Goal: Use online tool/utility: Utilize a website feature to perform a specific function

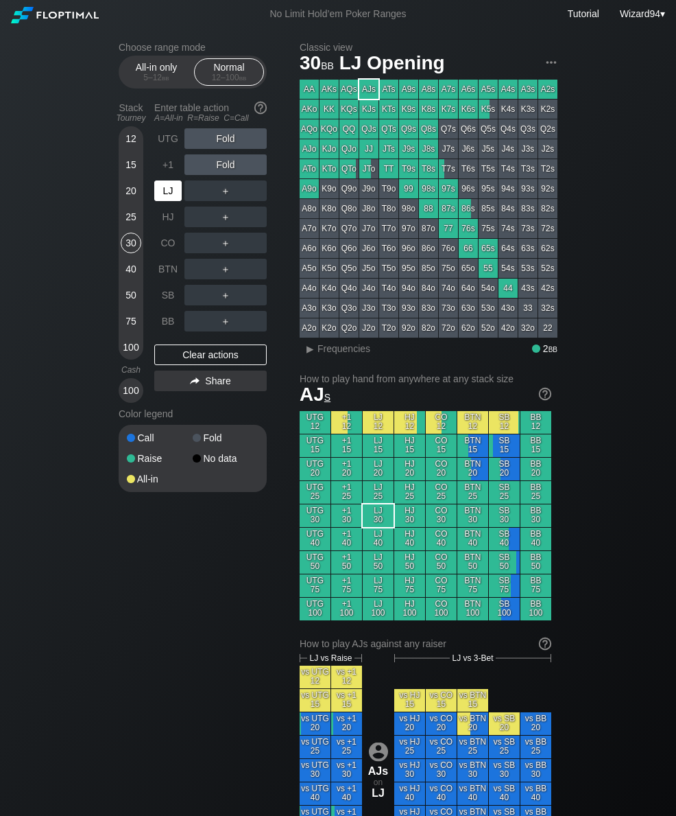
click at [166, 201] on div "LJ" at bounding box center [167, 190] width 27 height 21
click at [226, 245] on div "R ✕" at bounding box center [226, 243] width 27 height 21
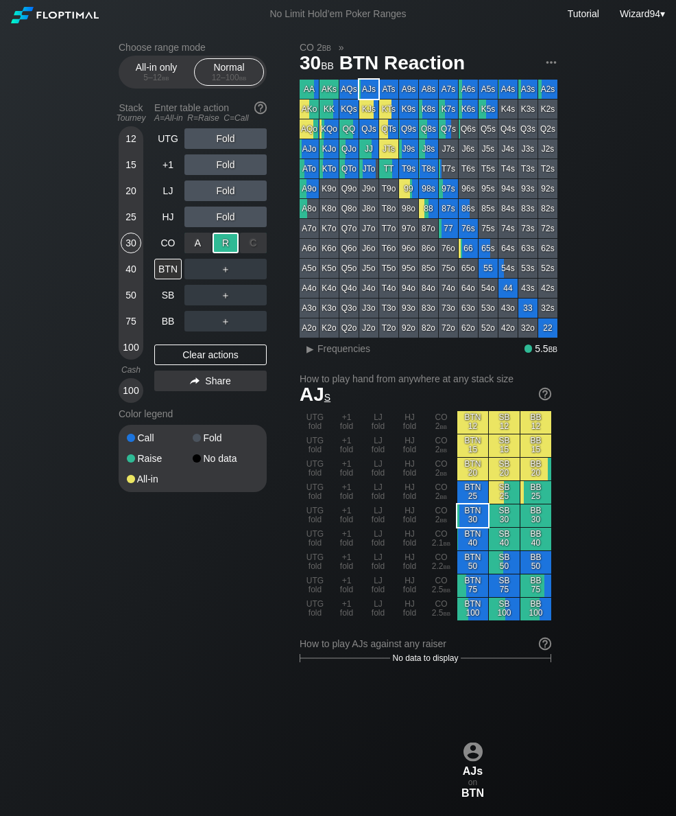
click at [169, 298] on div "SB" at bounding box center [167, 295] width 27 height 21
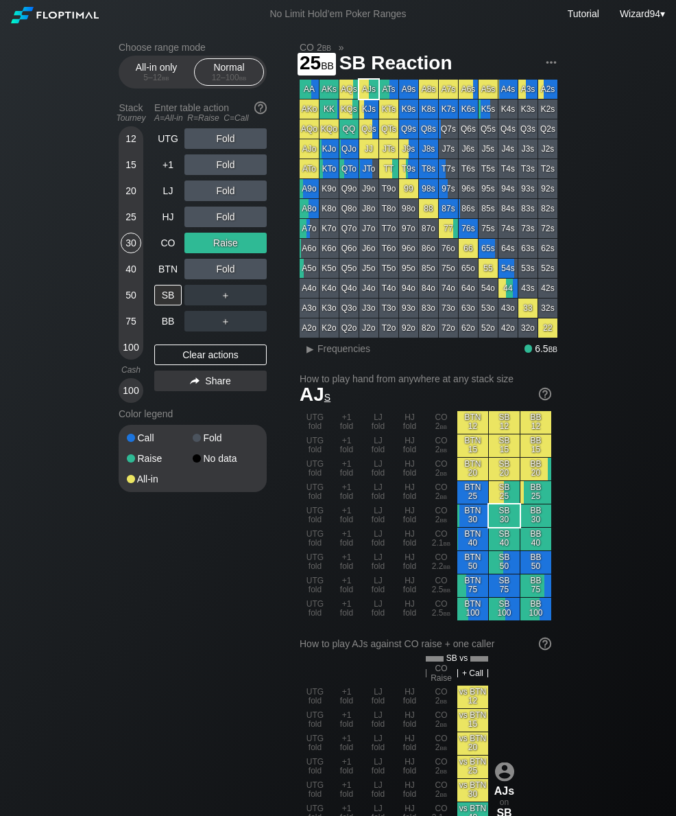
click at [128, 226] on div "25" at bounding box center [131, 216] width 21 height 21
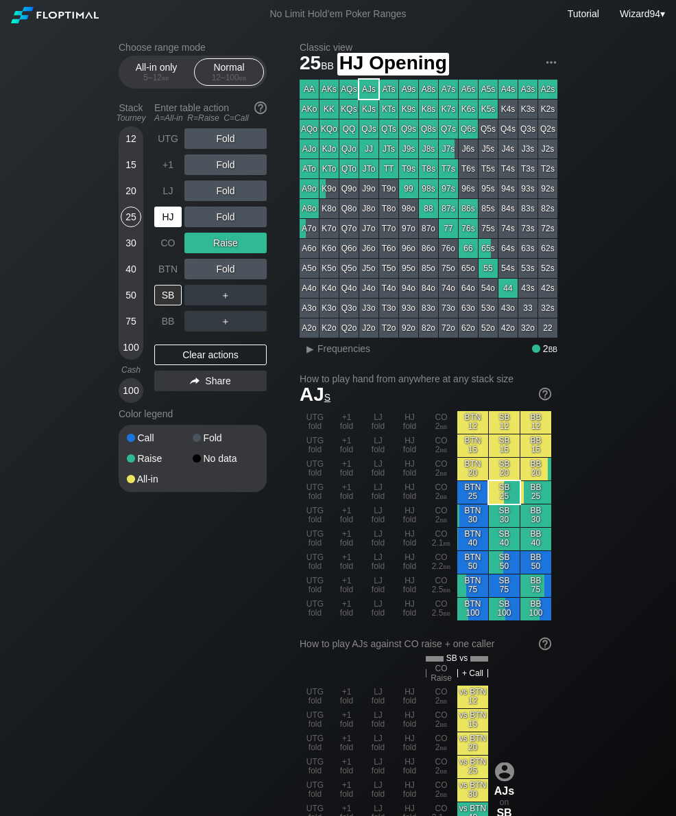
click at [161, 221] on div "HJ" at bounding box center [167, 216] width 27 height 21
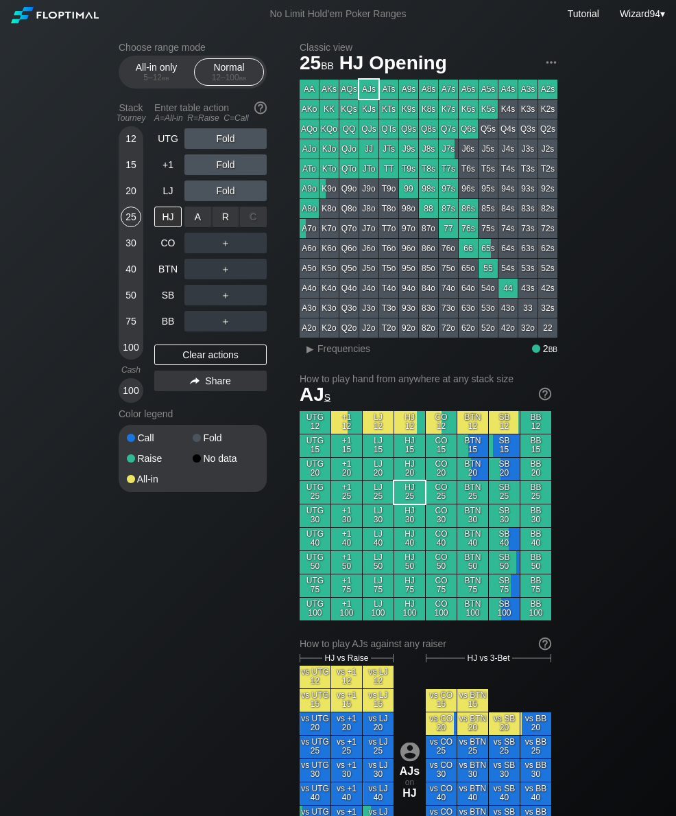
click at [217, 222] on div "R ✕" at bounding box center [226, 216] width 27 height 21
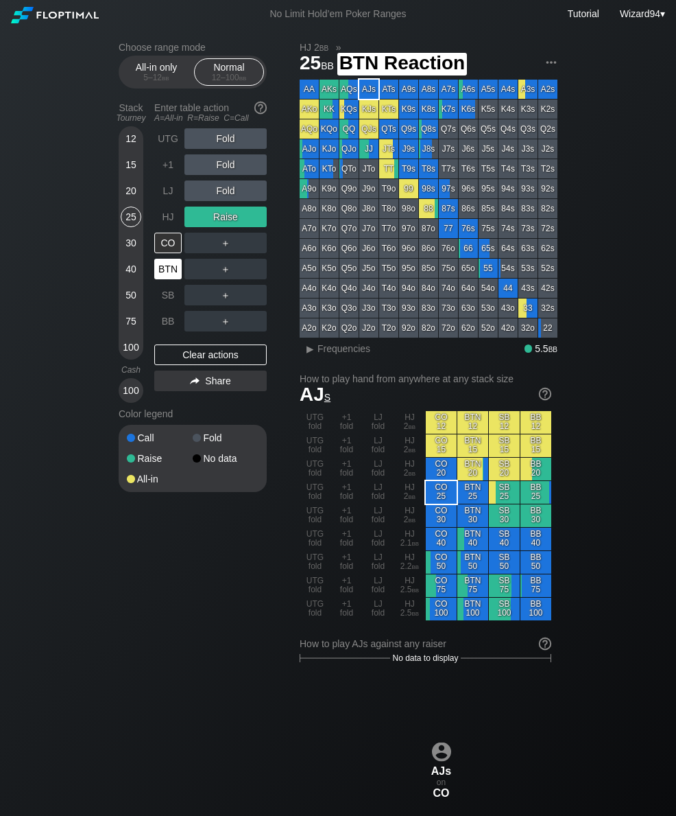
click at [168, 270] on div "BTN" at bounding box center [167, 269] width 27 height 21
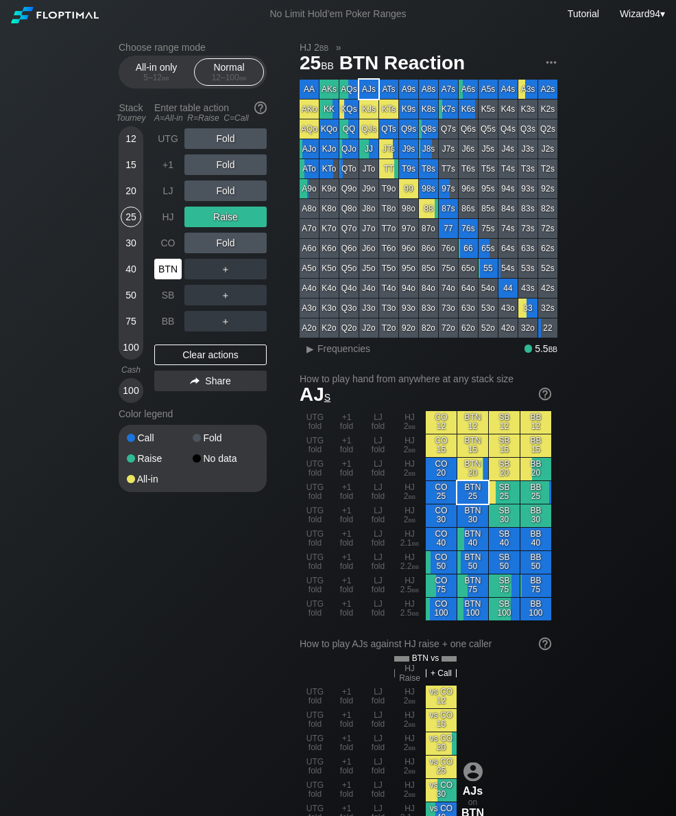
click at [163, 271] on div "BTN" at bounding box center [167, 269] width 27 height 21
click at [128, 195] on div "20" at bounding box center [131, 190] width 21 height 21
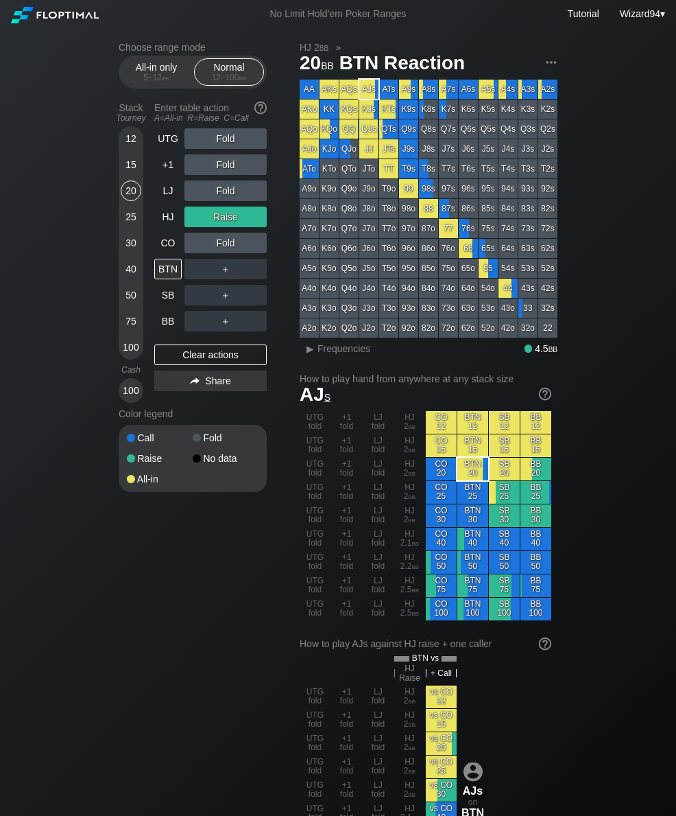
click at [127, 276] on div "40" at bounding box center [131, 269] width 21 height 21
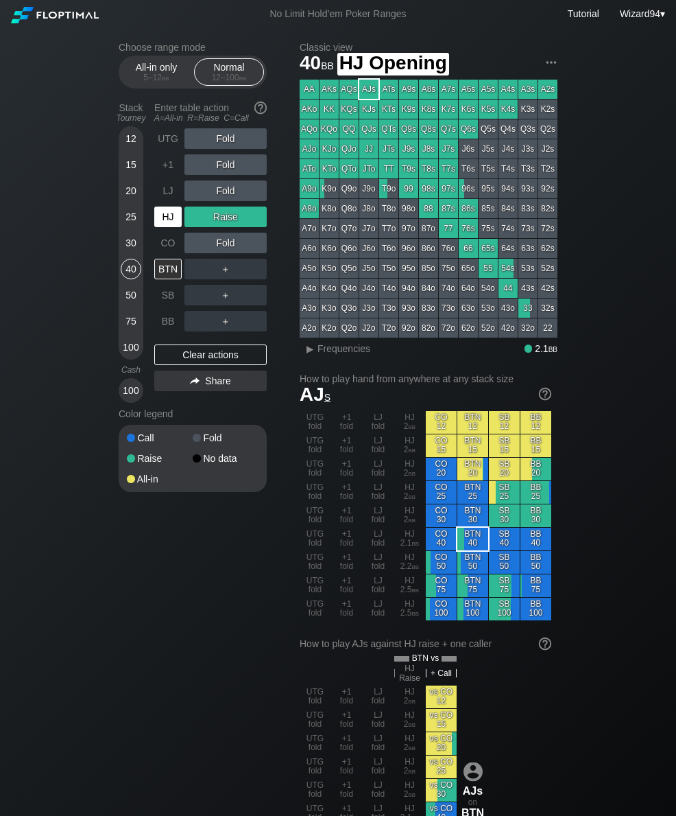
click at [165, 227] on div "HJ" at bounding box center [167, 216] width 27 height 21
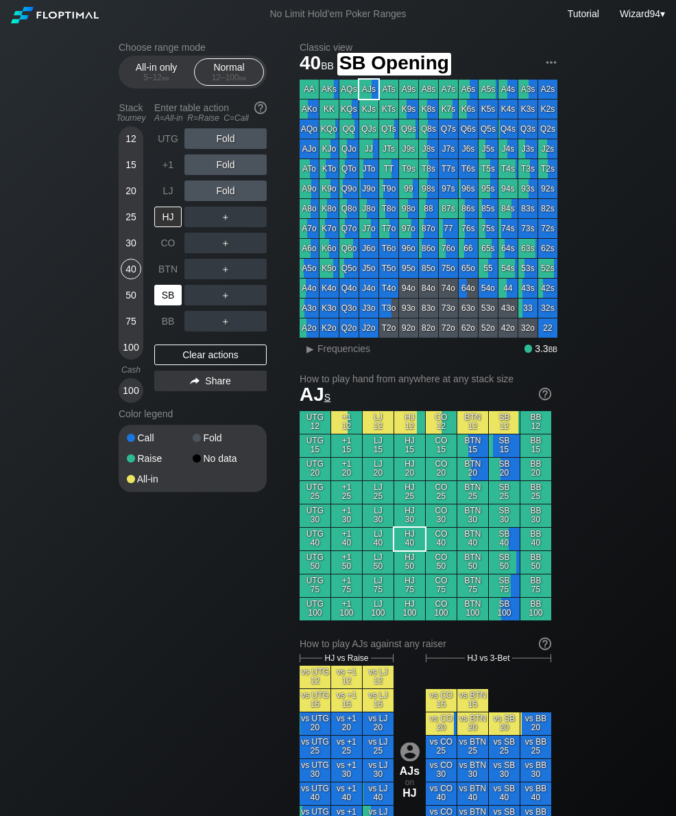
click at [174, 302] on div "SB" at bounding box center [167, 295] width 27 height 21
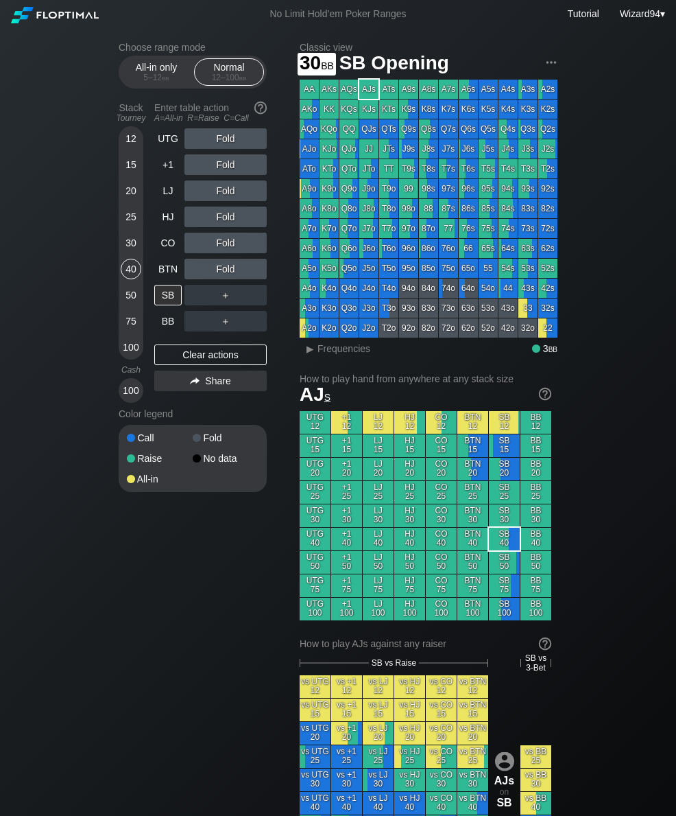
click at [129, 247] on div "30" at bounding box center [131, 243] width 21 height 21
click at [160, 276] on div "BTN" at bounding box center [167, 269] width 27 height 21
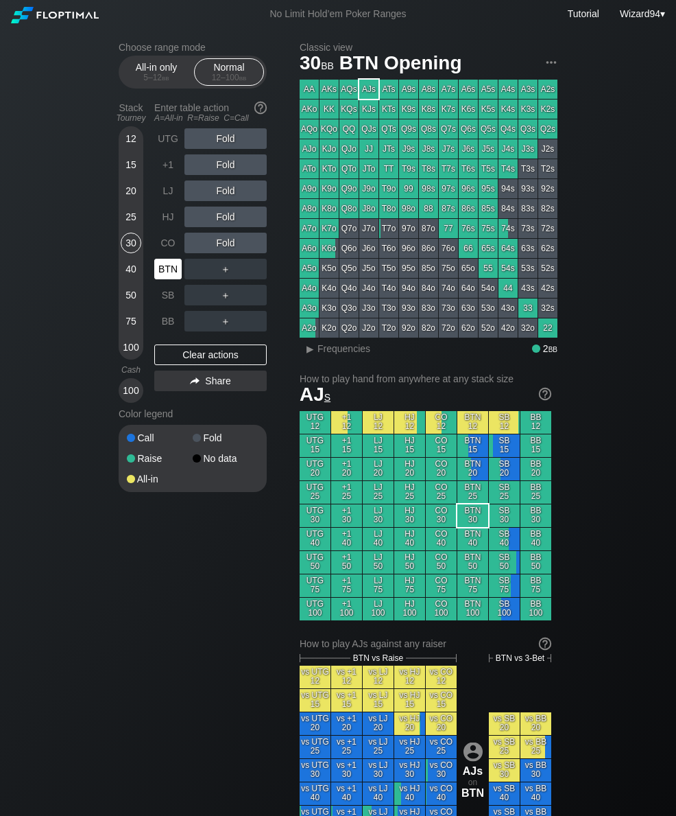
click at [131, 226] on div "25" at bounding box center [131, 216] width 21 height 21
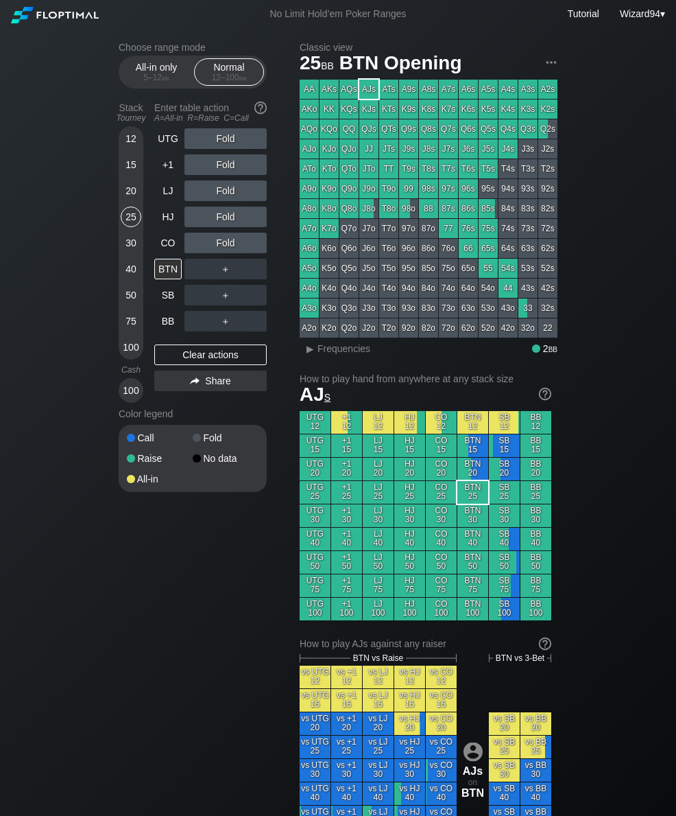
click at [163, 222] on div "HJ" at bounding box center [167, 216] width 27 height 21
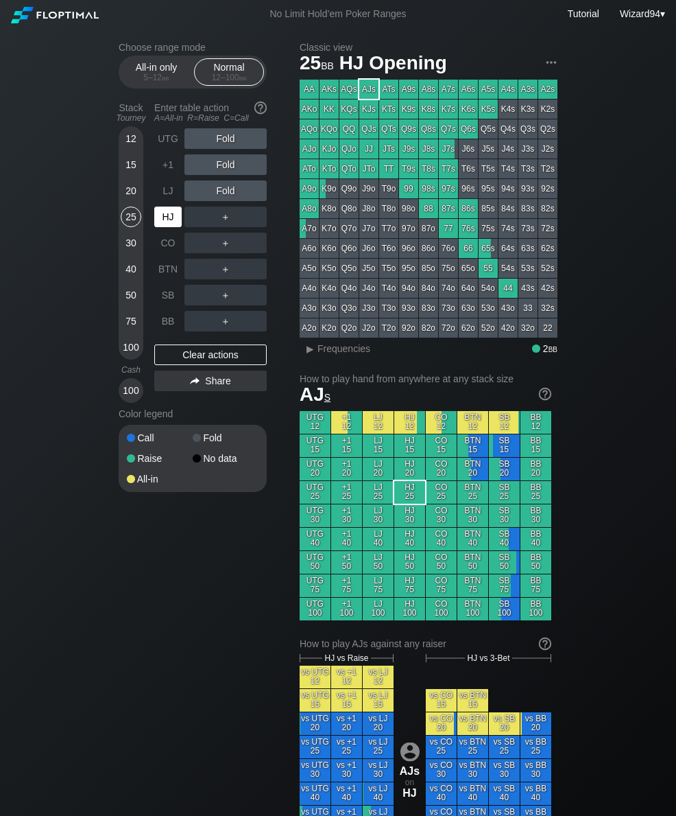
click at [213, 233] on div "＋" at bounding box center [226, 243] width 82 height 32
click at [233, 236] on div "A ✕ R ✕ C ✕ ＋" at bounding box center [226, 243] width 82 height 32
click at [222, 213] on div "R ✕" at bounding box center [226, 216] width 27 height 21
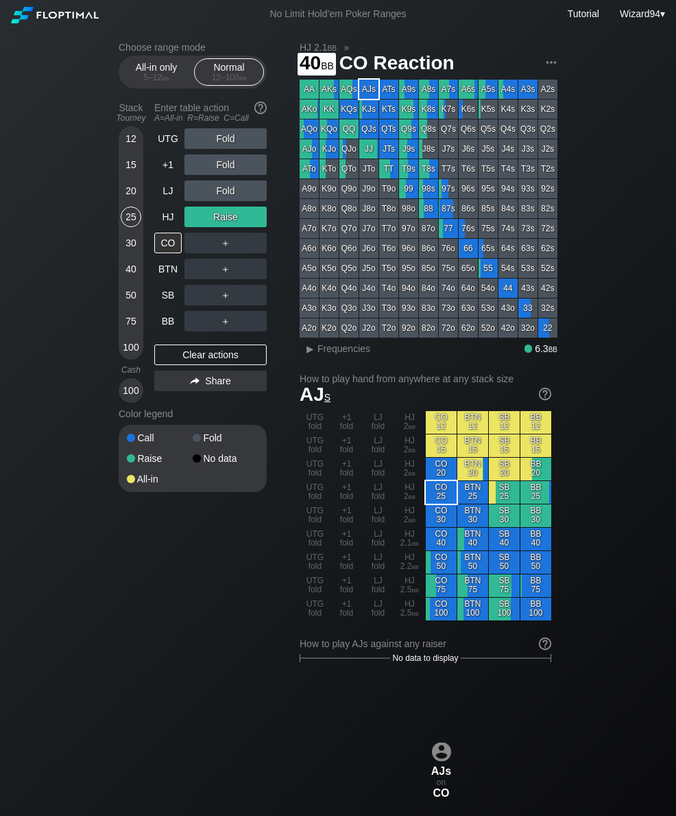
click at [134, 279] on div "40" at bounding box center [131, 269] width 21 height 21
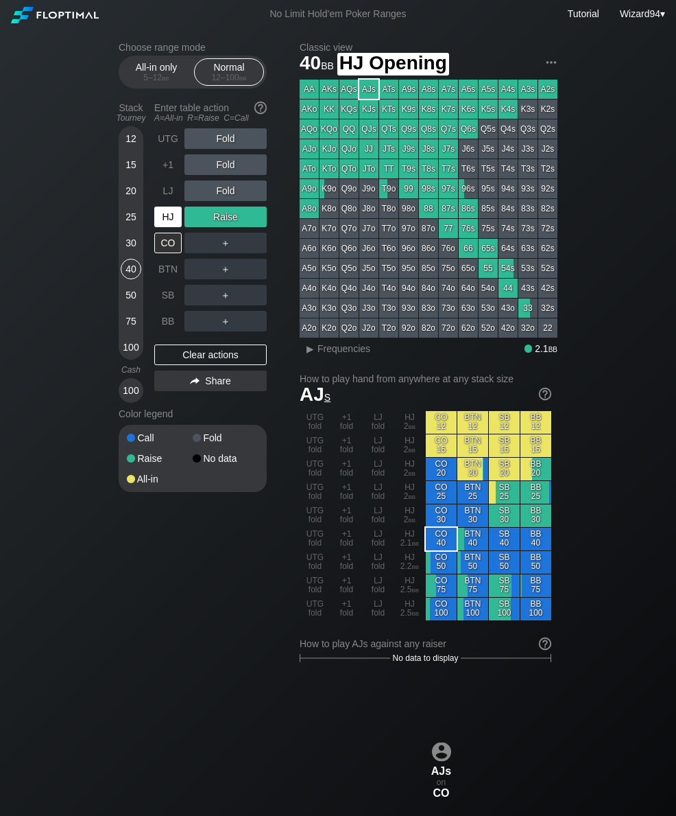
click at [170, 223] on div "HJ" at bounding box center [167, 216] width 27 height 21
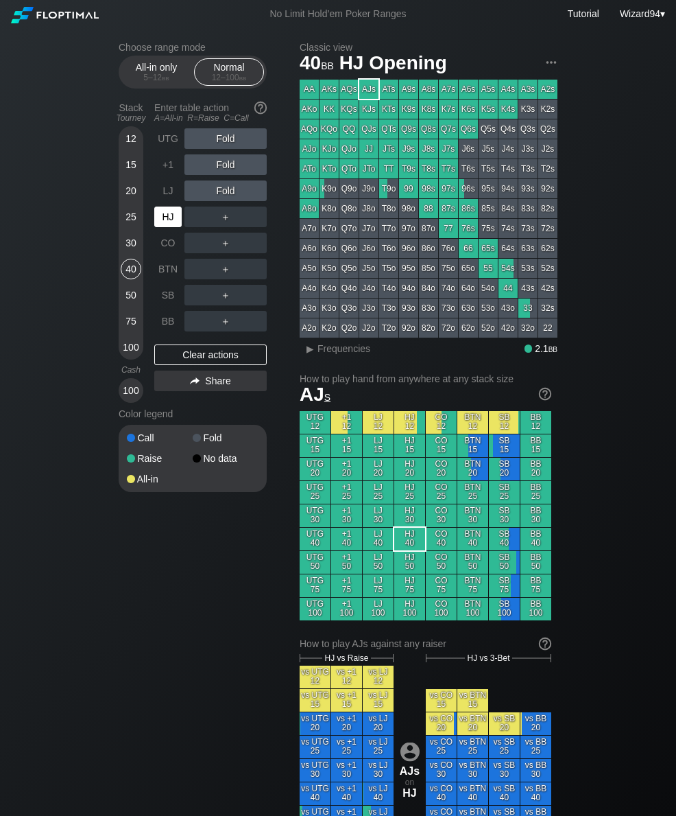
click at [176, 225] on div "HJ" at bounding box center [167, 216] width 27 height 21
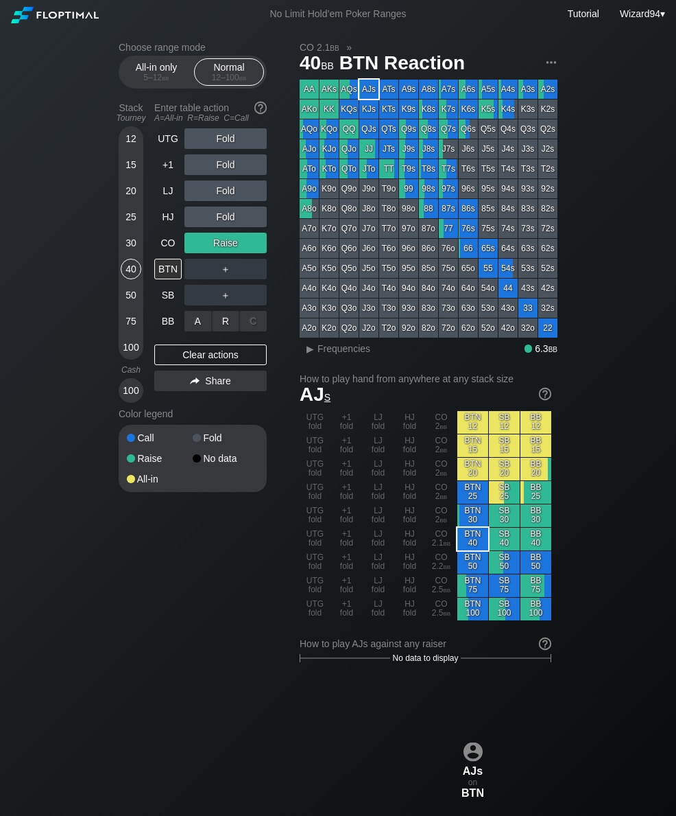
click at [221, 331] on div "R ✕" at bounding box center [226, 321] width 27 height 21
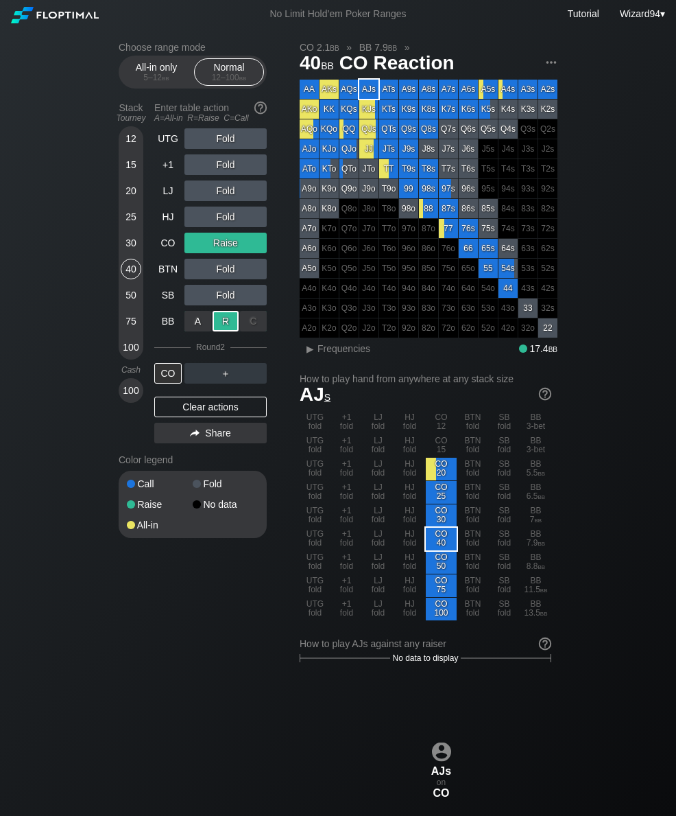
click at [132, 305] on div "50" at bounding box center [131, 295] width 21 height 21
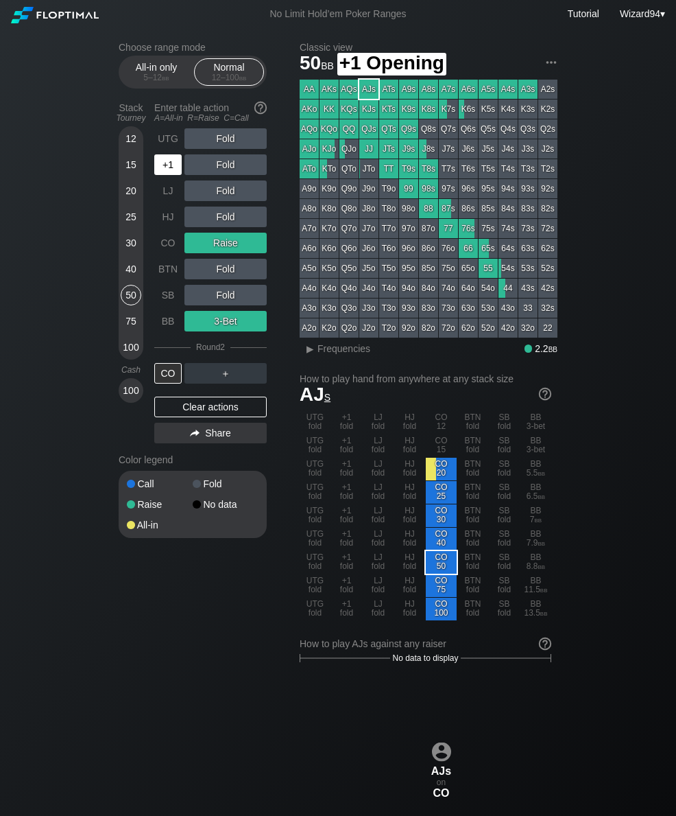
click at [160, 175] on div "+1" at bounding box center [167, 164] width 27 height 21
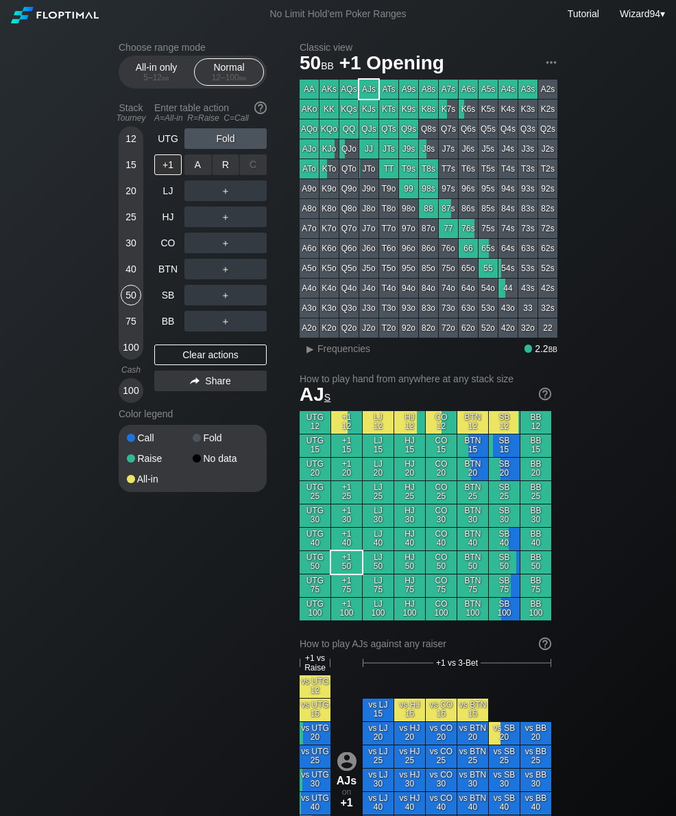
click at [227, 169] on div "R ✕" at bounding box center [226, 164] width 27 height 21
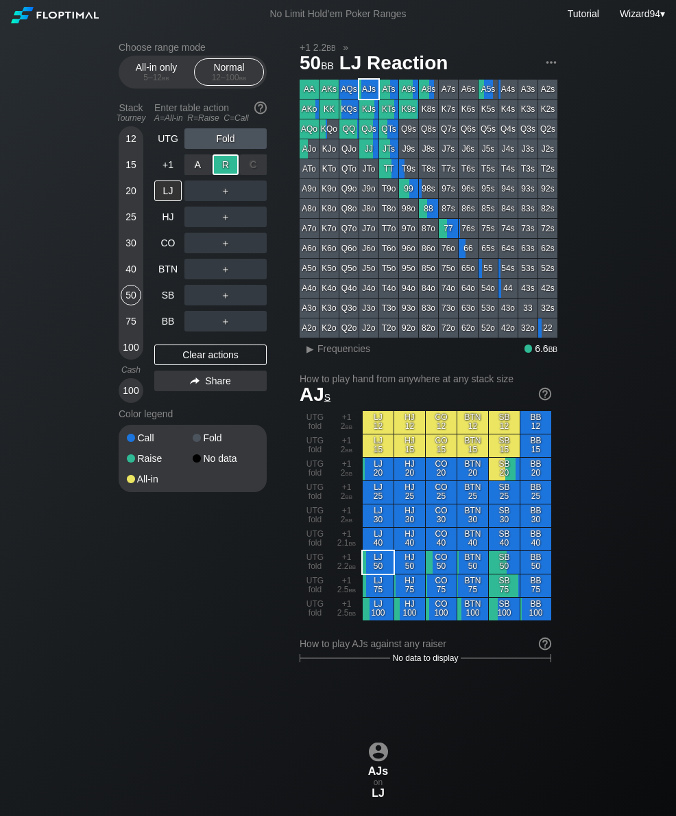
click at [170, 292] on div "SB" at bounding box center [167, 295] width 27 height 21
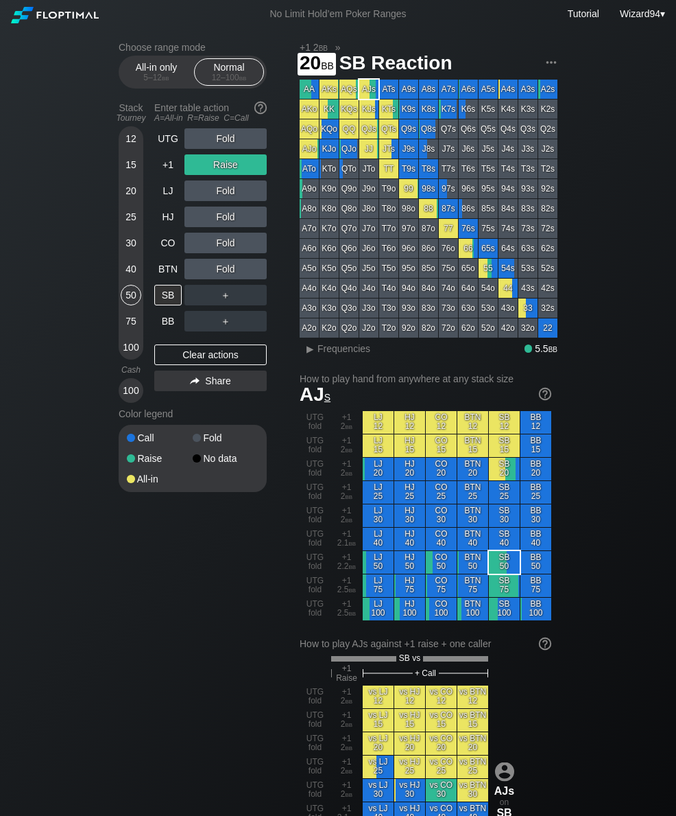
click at [126, 200] on div "20" at bounding box center [131, 190] width 21 height 21
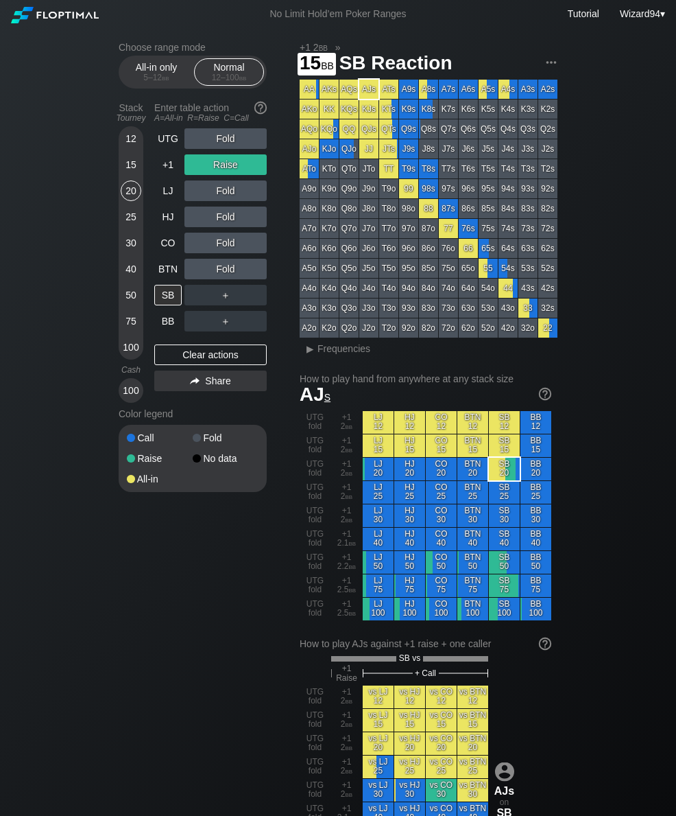
click at [128, 167] on div "15" at bounding box center [131, 164] width 21 height 21
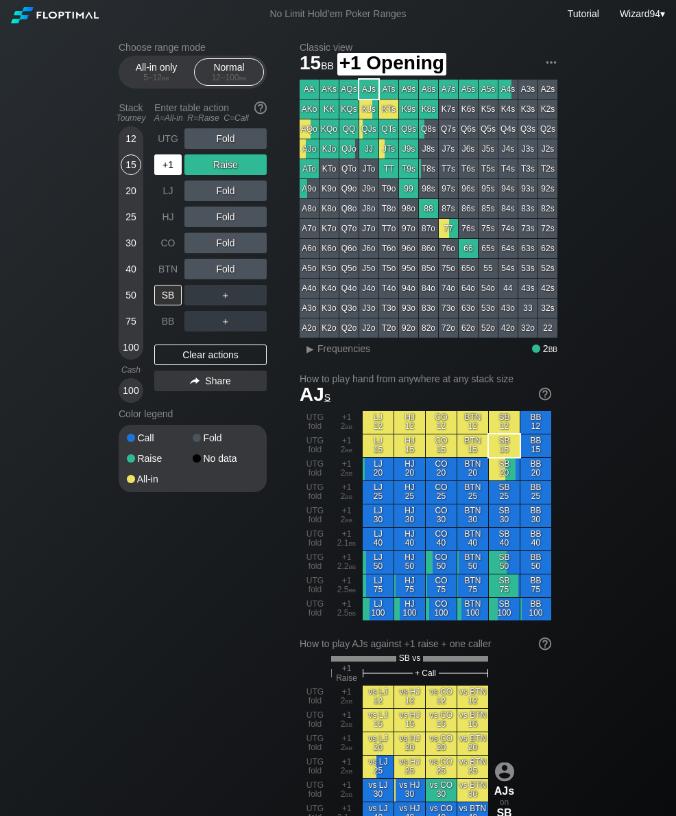
click at [163, 167] on div "+1" at bounding box center [167, 164] width 27 height 21
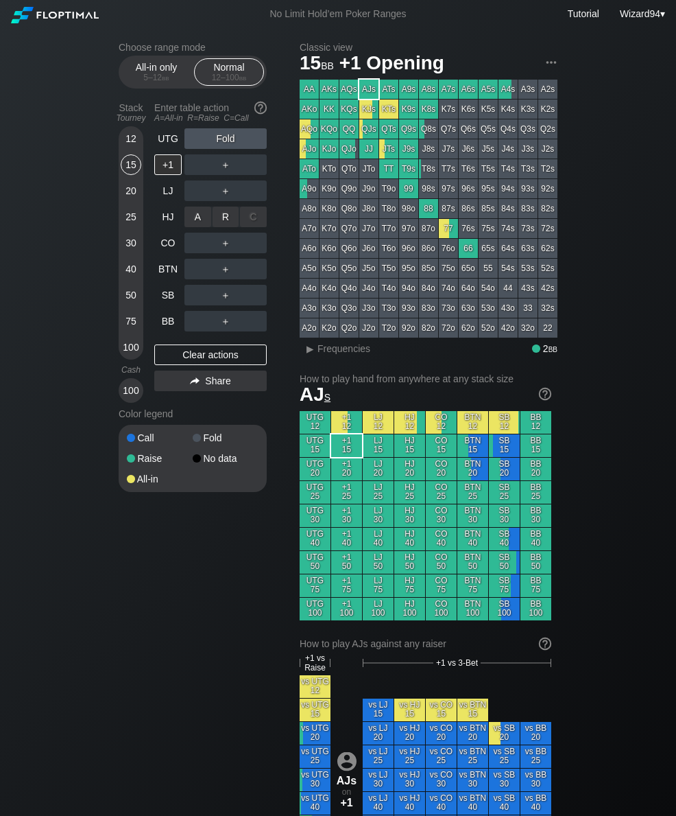
click at [219, 227] on div "R ✕" at bounding box center [226, 216] width 27 height 21
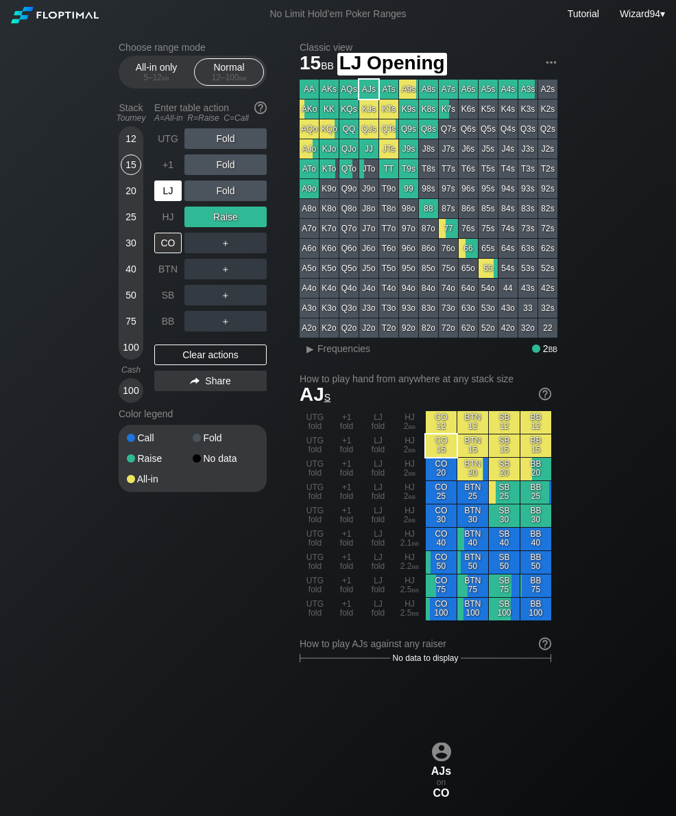
click at [166, 197] on div "LJ" at bounding box center [167, 190] width 27 height 21
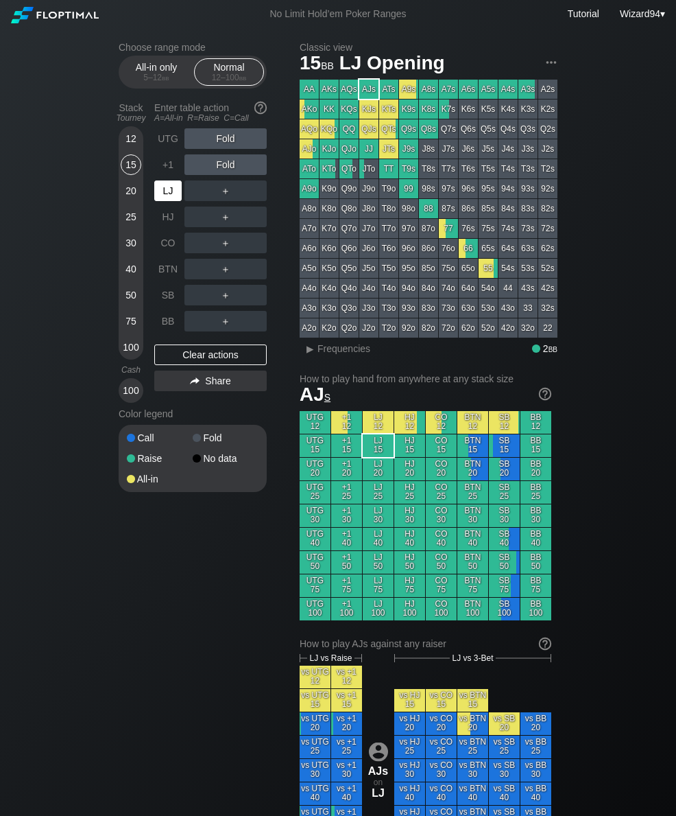
click at [162, 219] on div "HJ" at bounding box center [167, 216] width 27 height 21
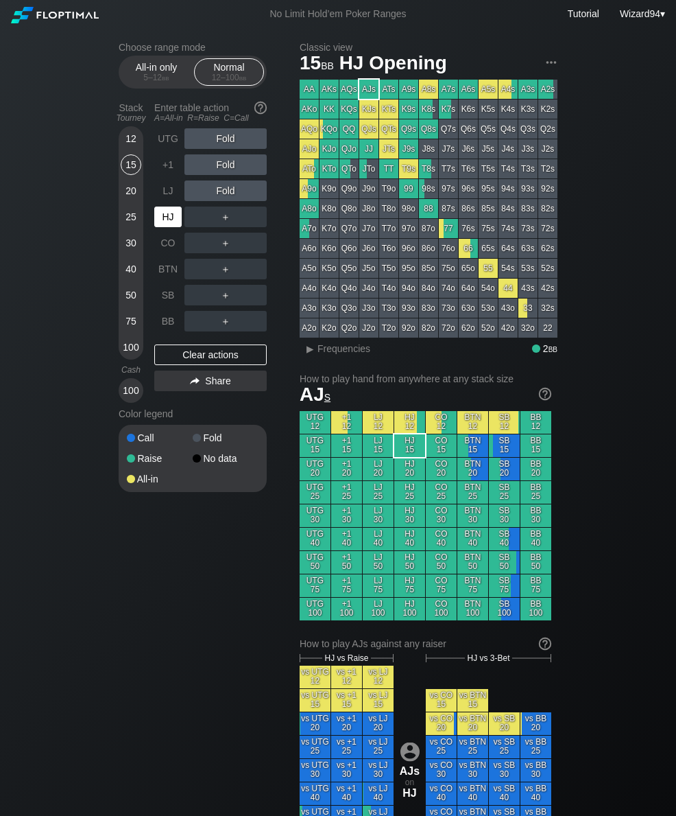
click at [158, 218] on div "HJ" at bounding box center [167, 216] width 27 height 21
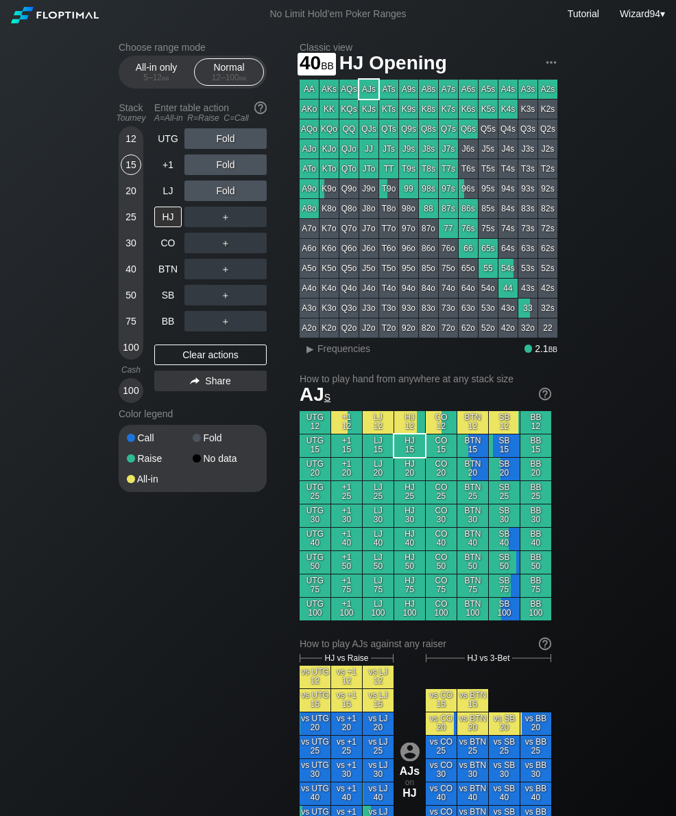
click at [139, 278] on div "40" at bounding box center [131, 269] width 21 height 21
click at [224, 250] on div "R ✕" at bounding box center [226, 243] width 27 height 21
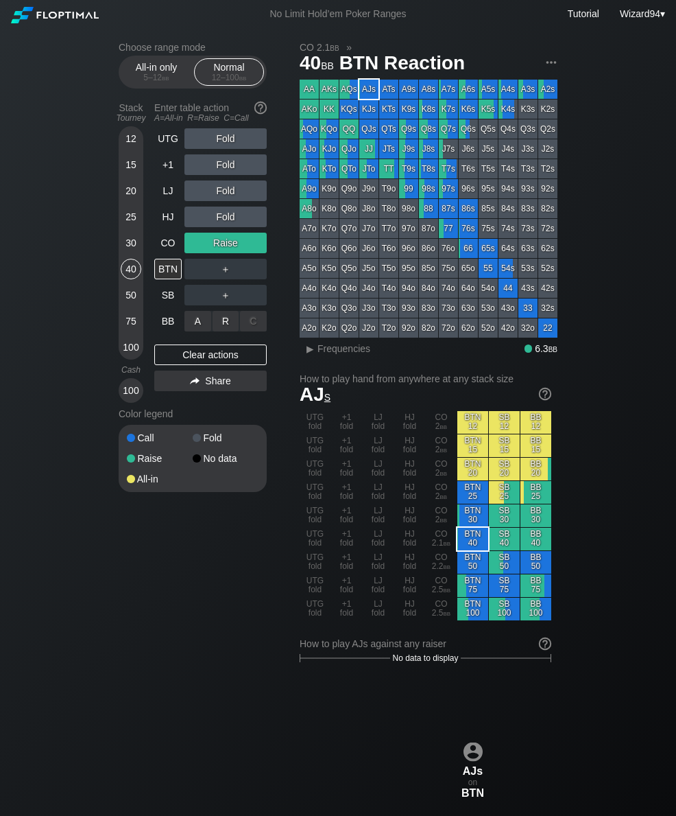
click at [220, 331] on div "R ✕" at bounding box center [226, 321] width 27 height 21
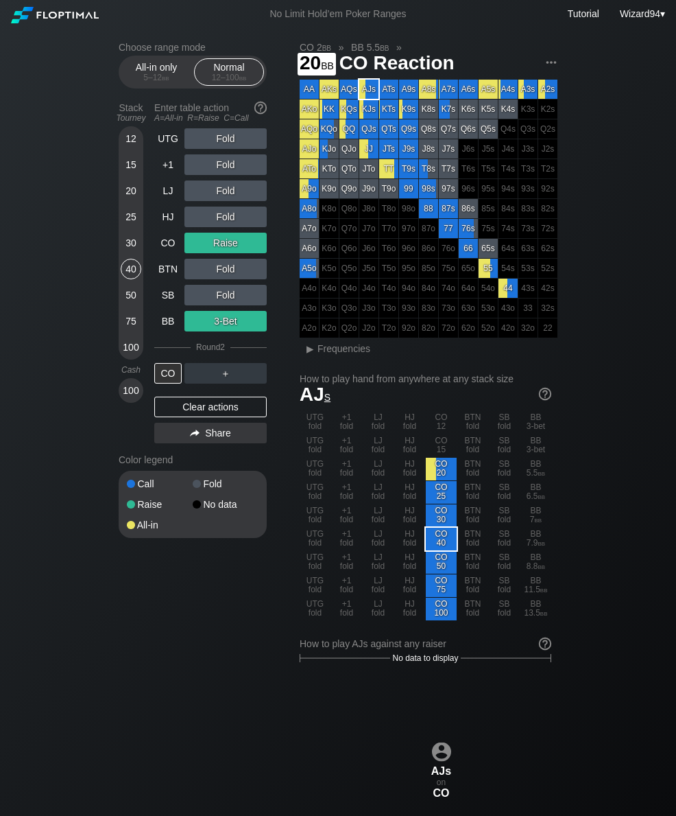
click at [128, 197] on div "20" at bounding box center [131, 190] width 21 height 21
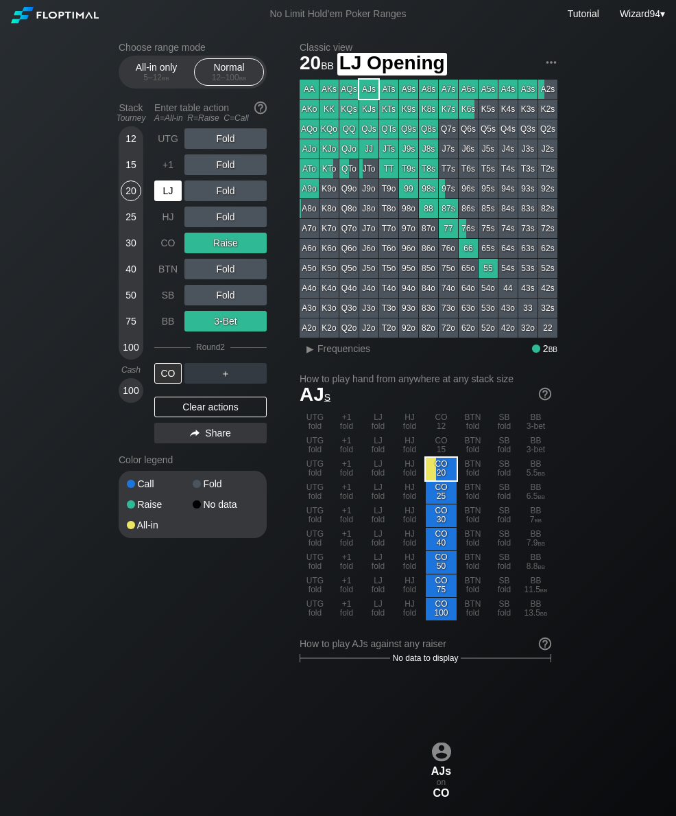
click at [167, 201] on div "LJ" at bounding box center [167, 190] width 27 height 21
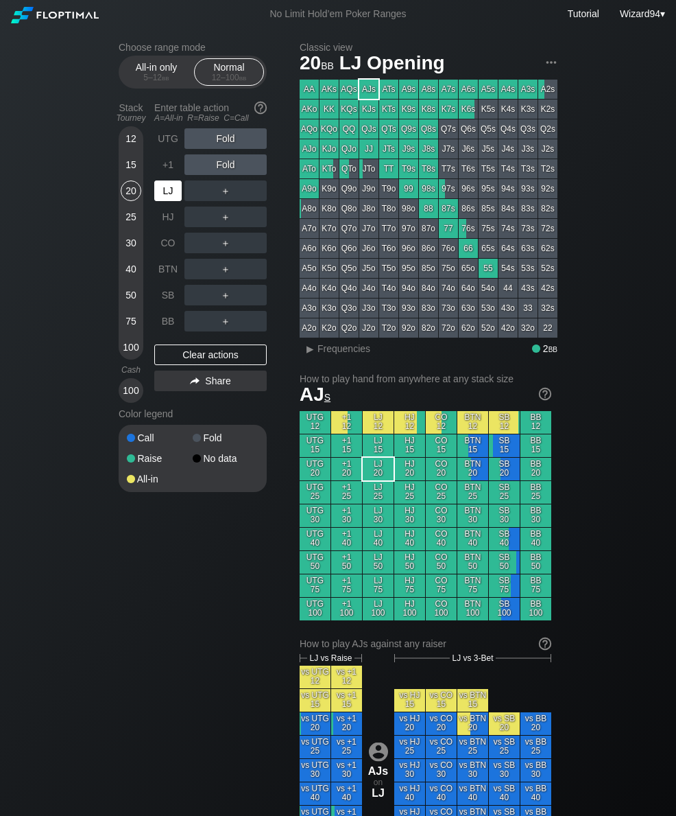
click at [174, 195] on div "LJ" at bounding box center [167, 190] width 27 height 21
click at [220, 193] on div "R ✕" at bounding box center [226, 190] width 27 height 21
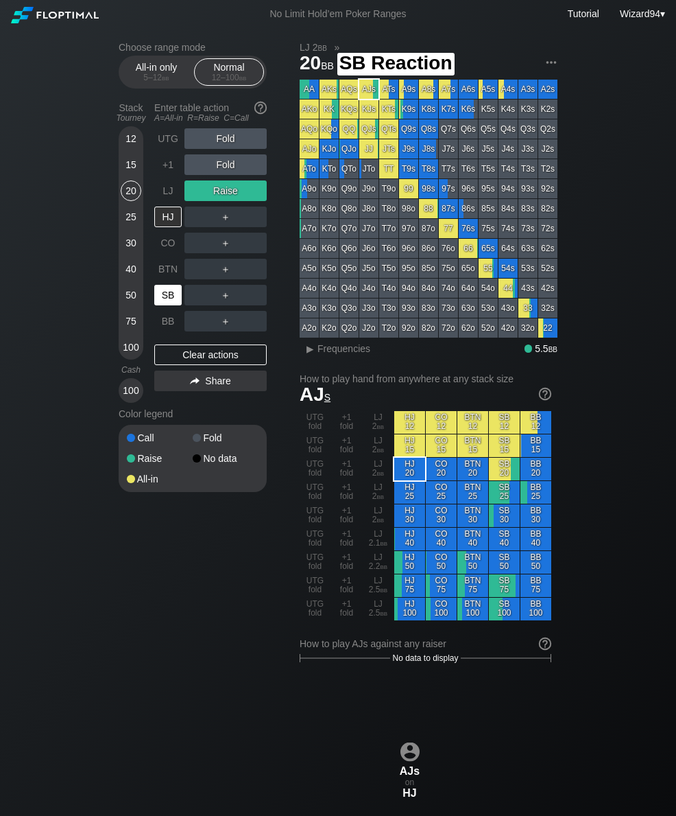
click at [169, 297] on div "SB" at bounding box center [167, 295] width 27 height 21
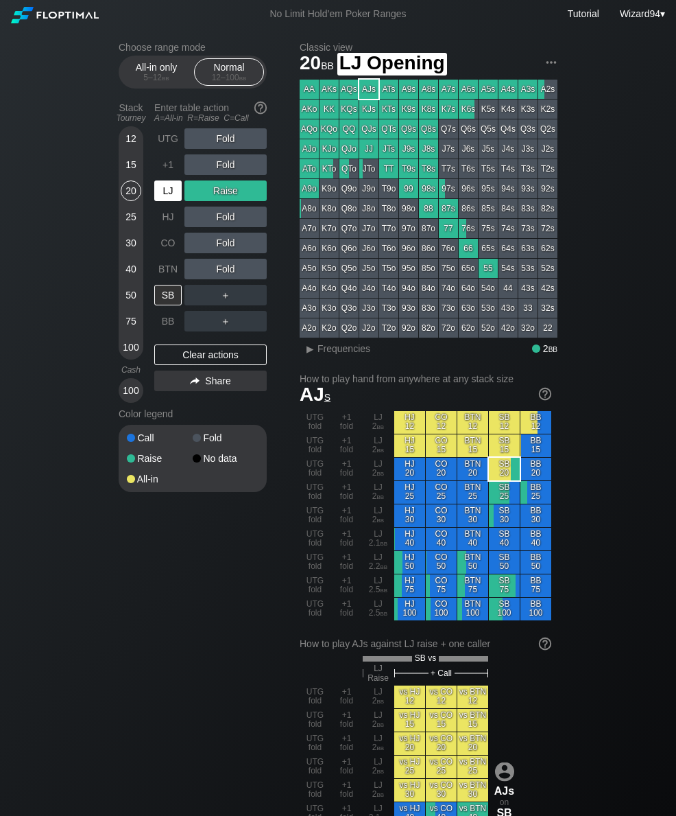
click at [165, 194] on div "LJ" at bounding box center [167, 190] width 27 height 21
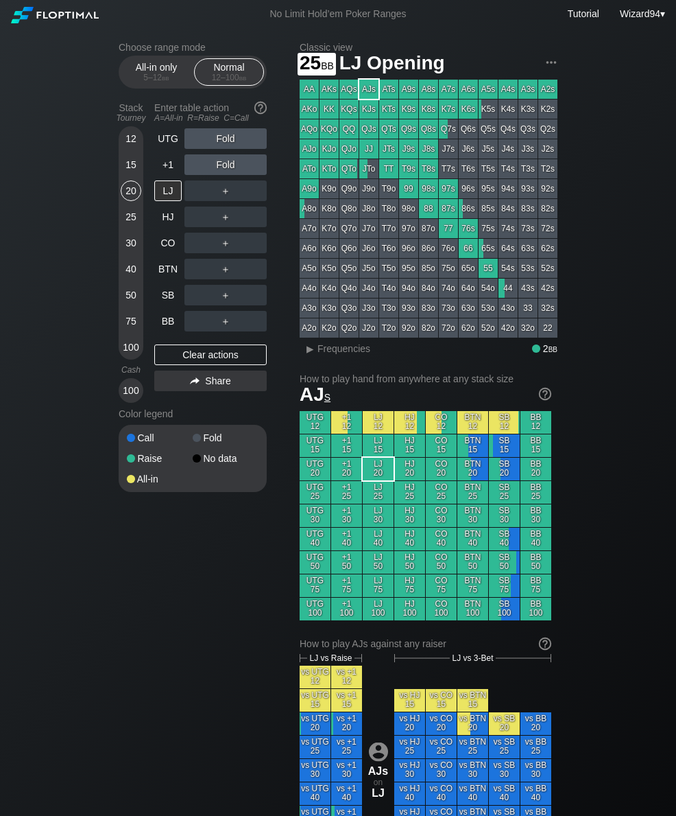
click at [136, 219] on div "25" at bounding box center [131, 216] width 21 height 21
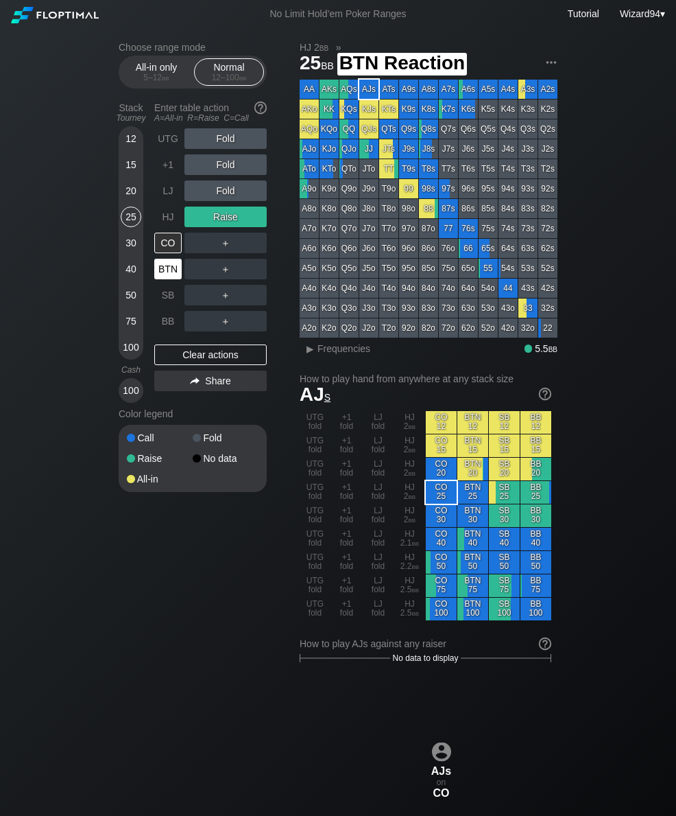
click at [171, 273] on div "BTN" at bounding box center [167, 269] width 27 height 21
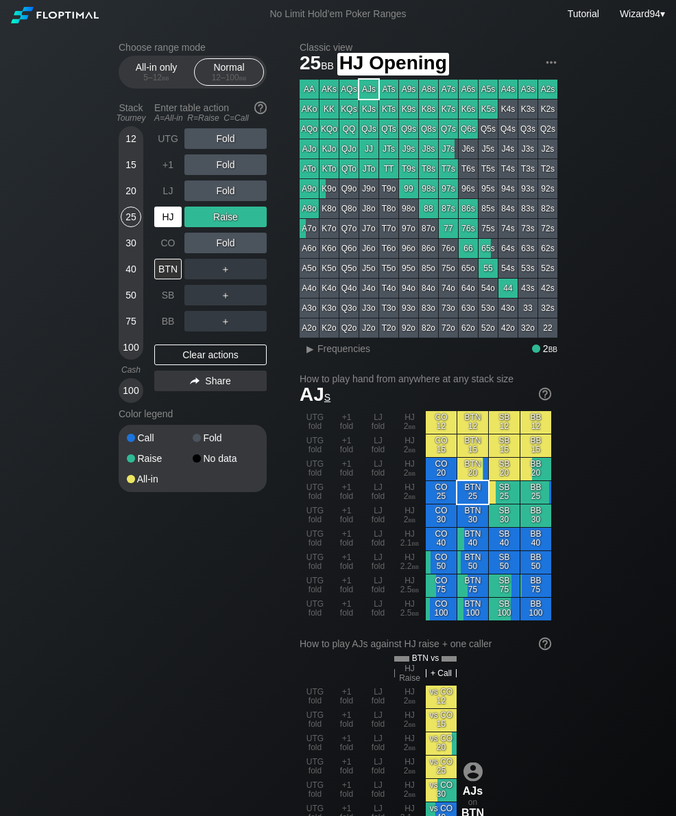
click at [165, 222] on div "HJ" at bounding box center [167, 216] width 27 height 21
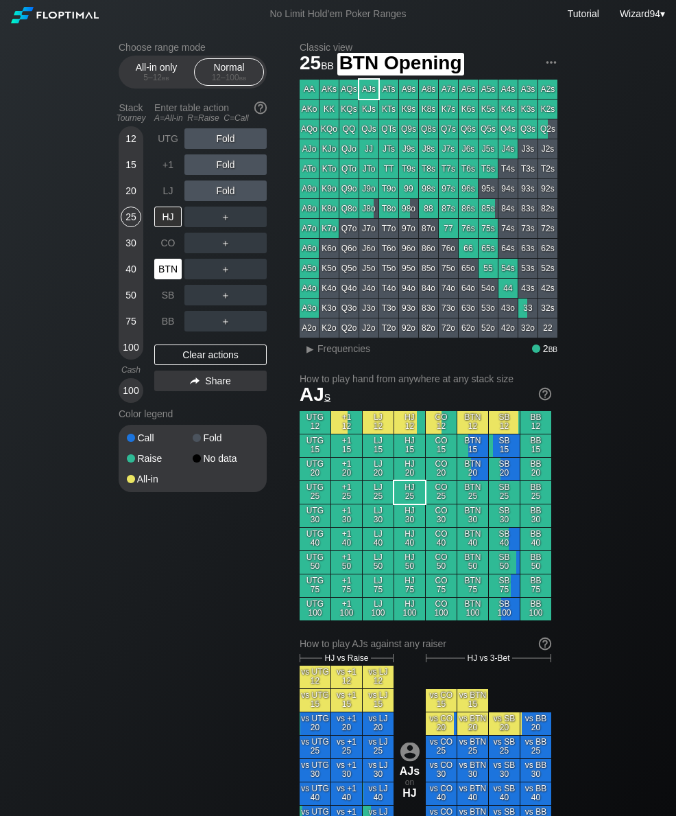
click at [167, 279] on div "BTN" at bounding box center [167, 269] width 27 height 21
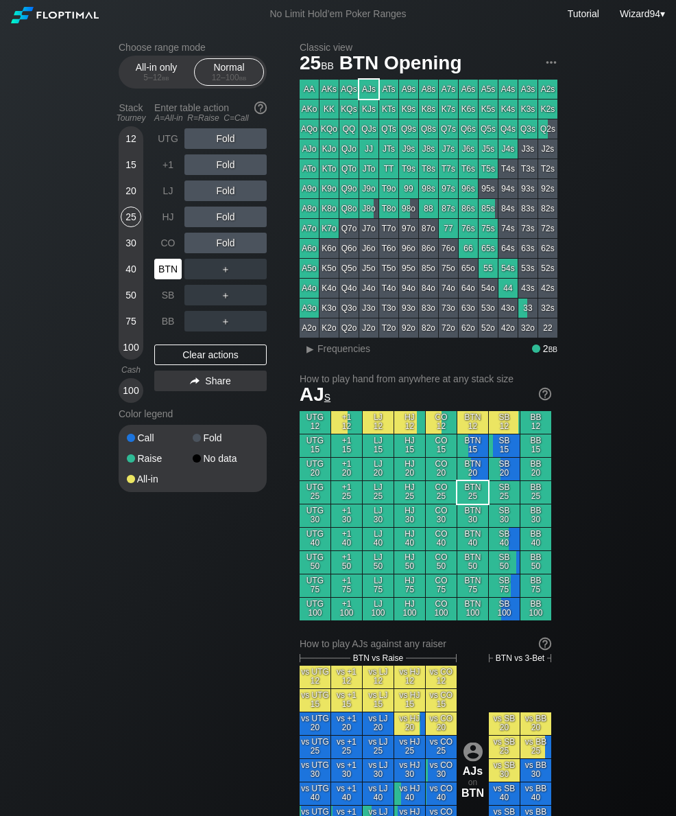
click at [120, 201] on div "12 15 20 25 30 40 50 75 100" at bounding box center [131, 242] width 25 height 233
click at [130, 195] on div "20" at bounding box center [131, 190] width 21 height 21
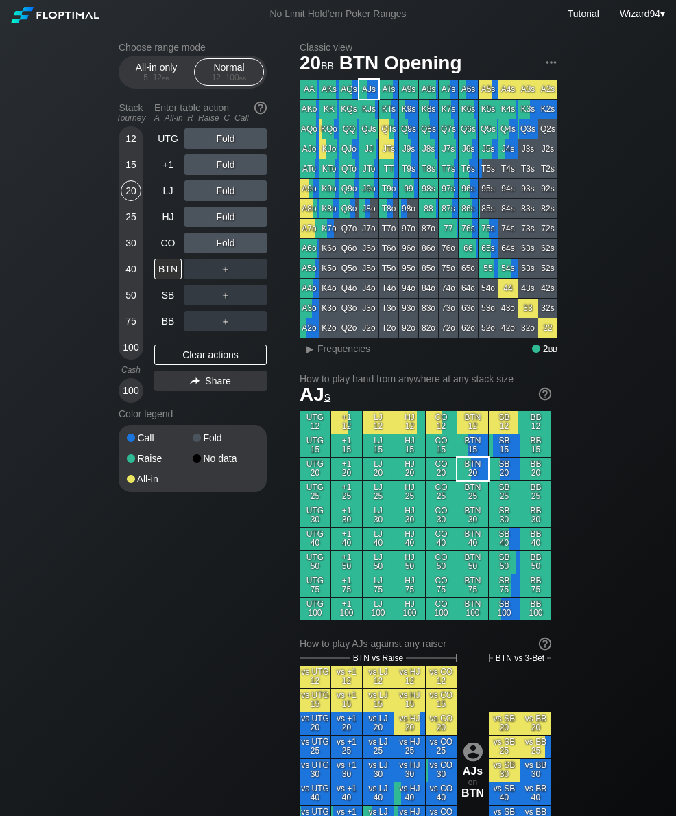
click at [172, 193] on div "LJ" at bounding box center [167, 190] width 27 height 21
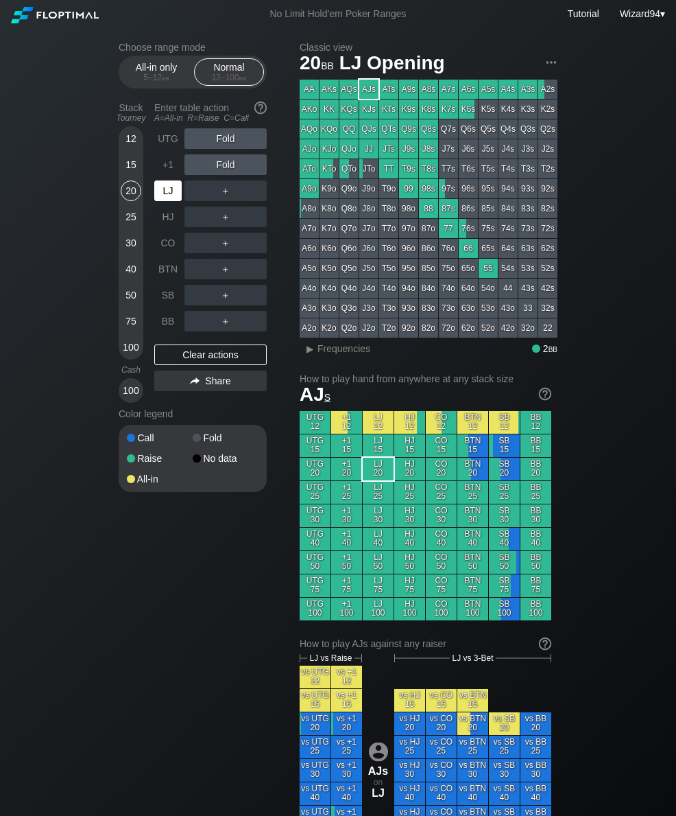
click at [167, 192] on div "LJ" at bounding box center [167, 190] width 27 height 21
click at [219, 201] on div "R ✕" at bounding box center [226, 190] width 27 height 21
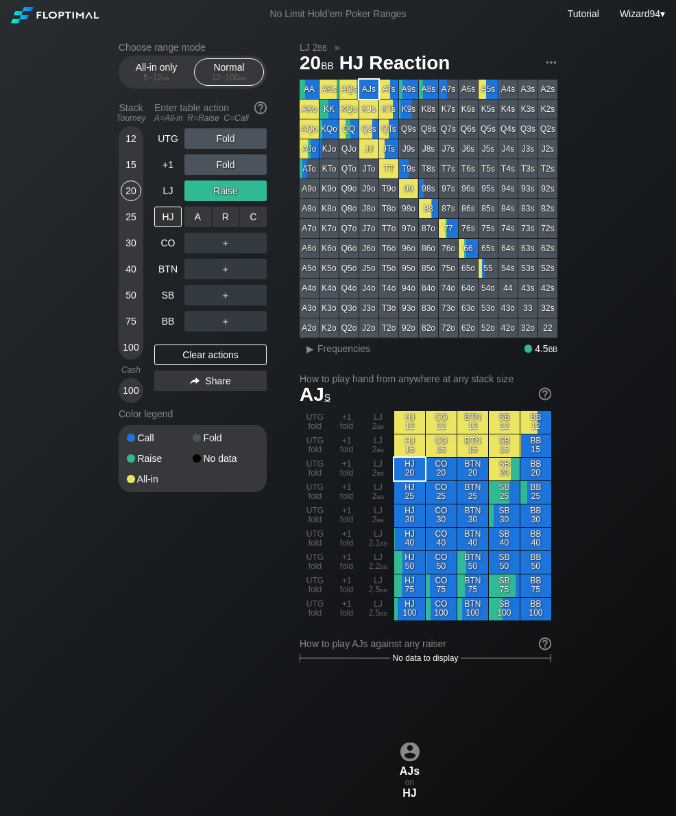
click at [222, 222] on div "R ✕" at bounding box center [226, 216] width 27 height 21
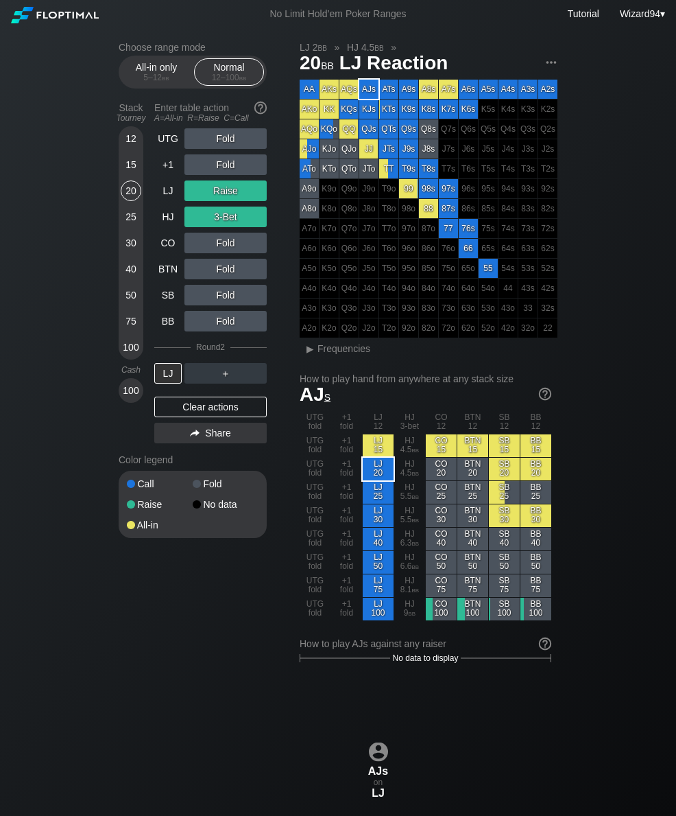
click at [129, 128] on div "Stack Tourney" at bounding box center [131, 113] width 36 height 32
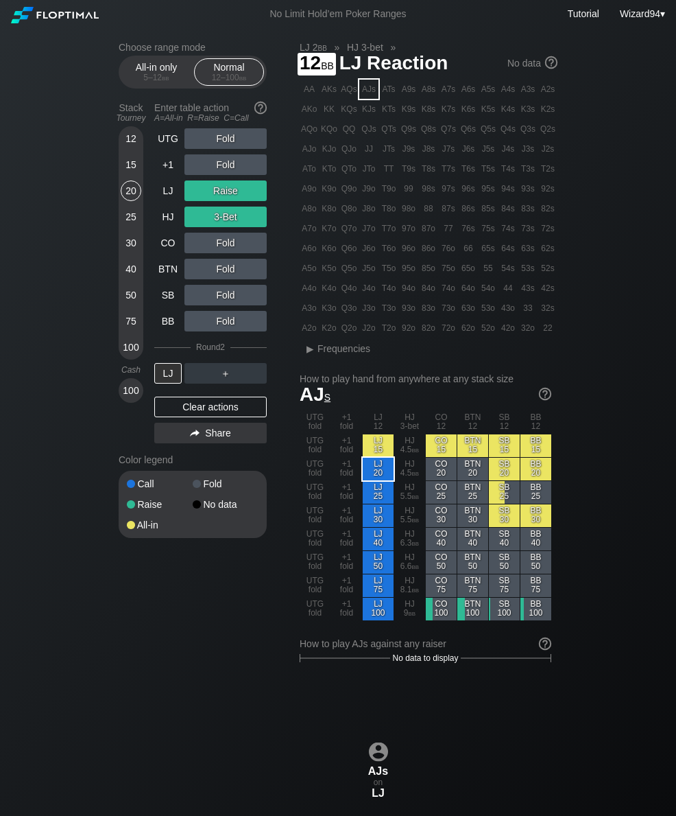
click at [165, 175] on div "+1" at bounding box center [167, 164] width 27 height 21
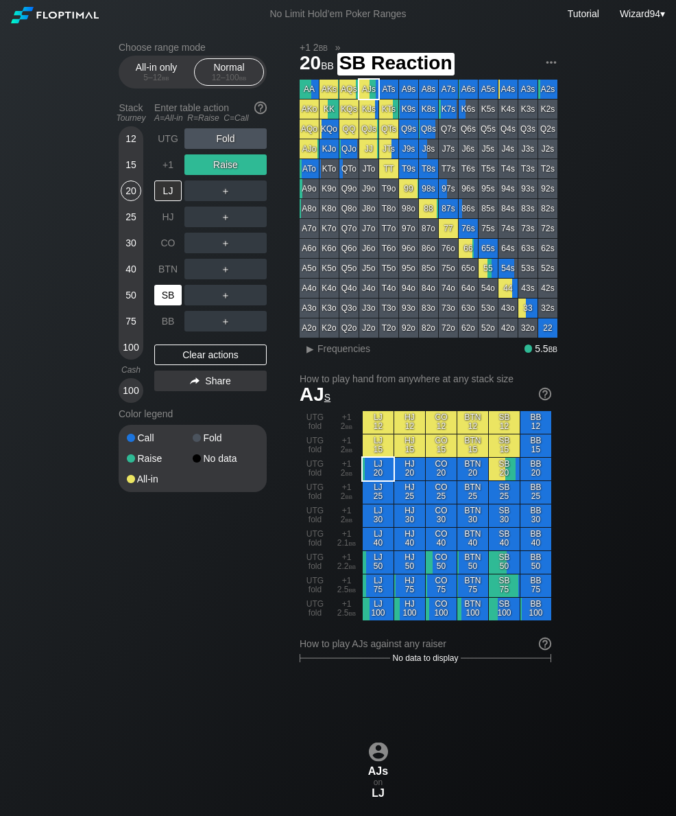
click at [171, 305] on div "SB" at bounding box center [167, 295] width 27 height 21
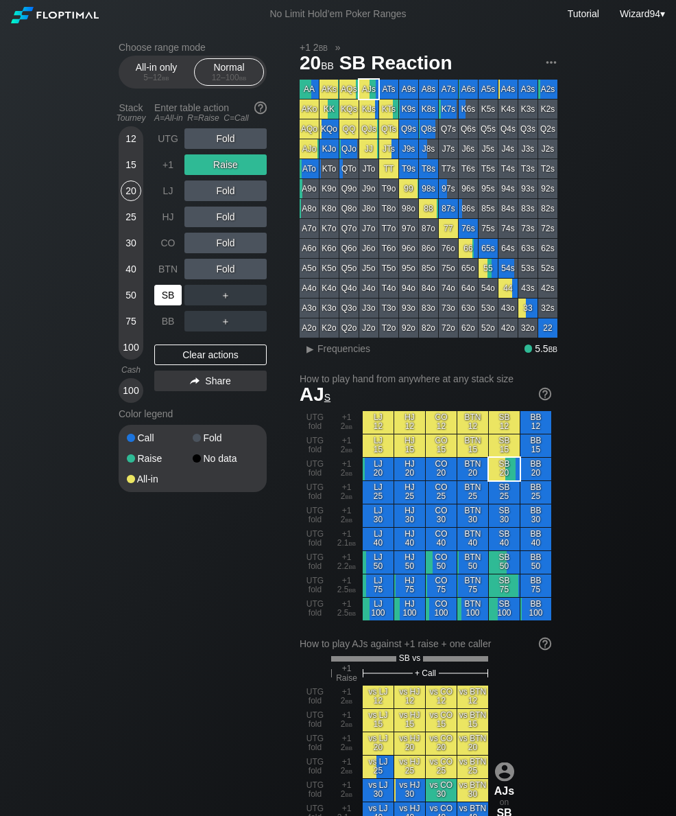
click at [168, 322] on div "BB" at bounding box center [167, 321] width 27 height 21
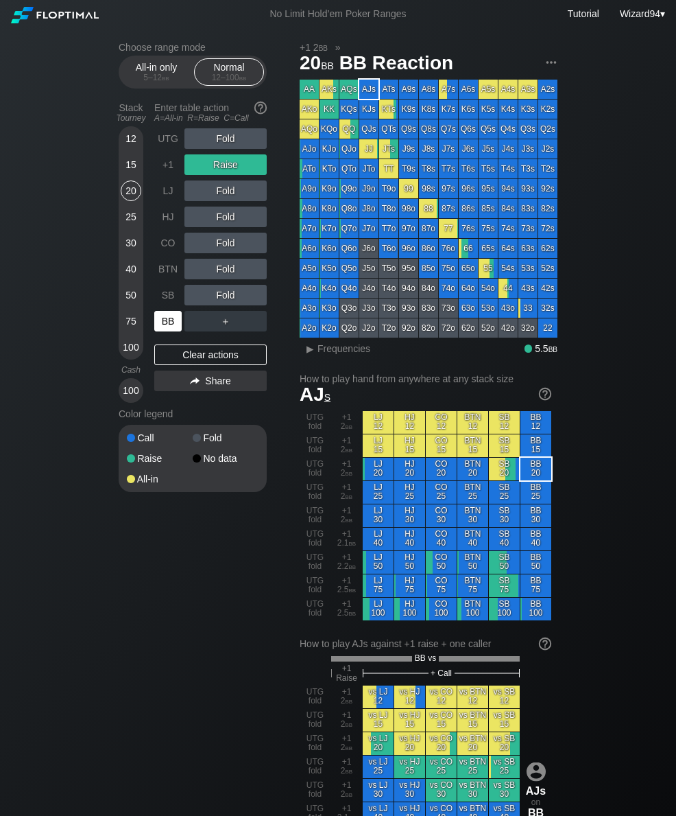
click at [171, 331] on div "BB" at bounding box center [167, 321] width 27 height 21
click at [148, 88] on div "All-in only 5 – 12 bb Normal 12 – 100 bb" at bounding box center [193, 72] width 148 height 33
click at [155, 70] on div "All-in only 5 – 12 bb" at bounding box center [156, 72] width 63 height 26
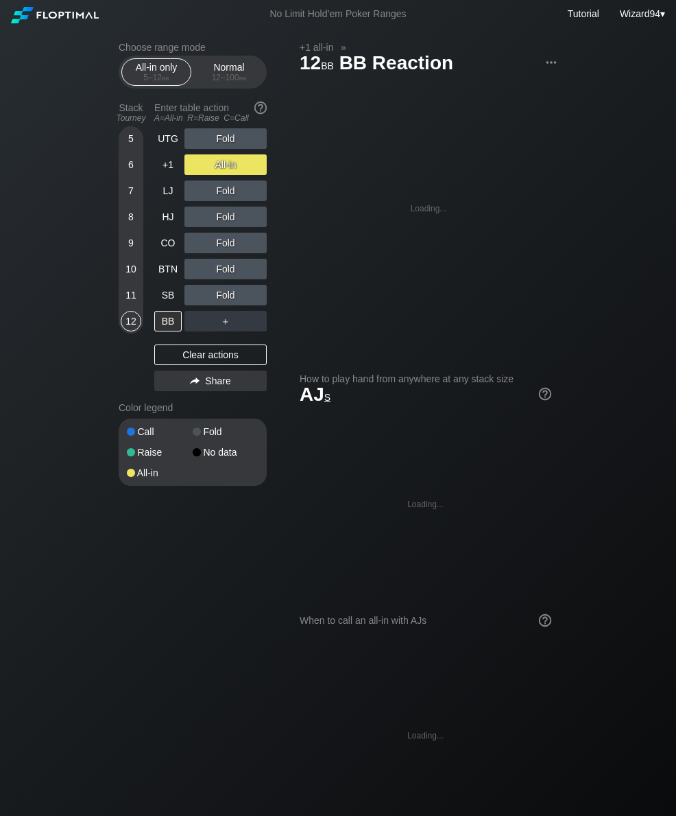
click at [158, 78] on div "5 – 12 bb" at bounding box center [157, 78] width 58 height 10
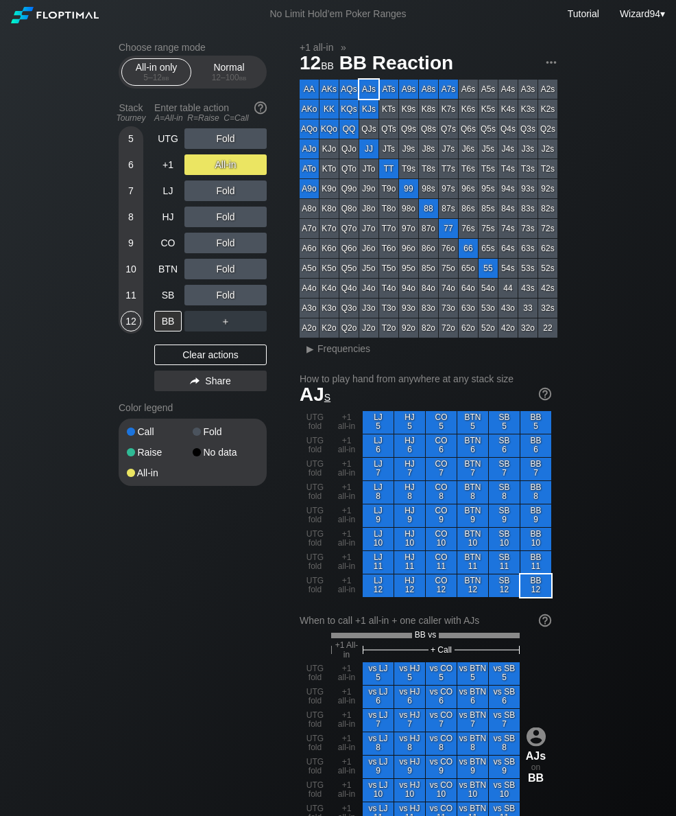
click at [97, 195] on div "Choose range mode All-in only 5 – 12 bb Normal 12 – 100 bb Stack Tourney Enter …" at bounding box center [338, 798] width 676 height 1541
click at [134, 171] on div "6" at bounding box center [131, 164] width 21 height 21
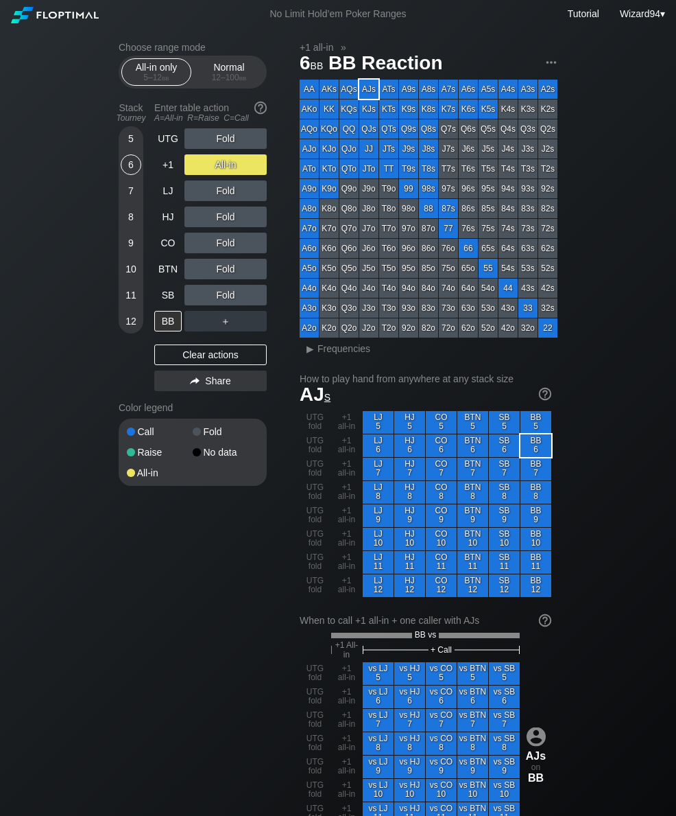
click at [136, 175] on div "6" at bounding box center [131, 164] width 21 height 21
click at [130, 167] on div "6" at bounding box center [131, 164] width 21 height 21
click at [173, 174] on div "+1" at bounding box center [167, 164] width 27 height 21
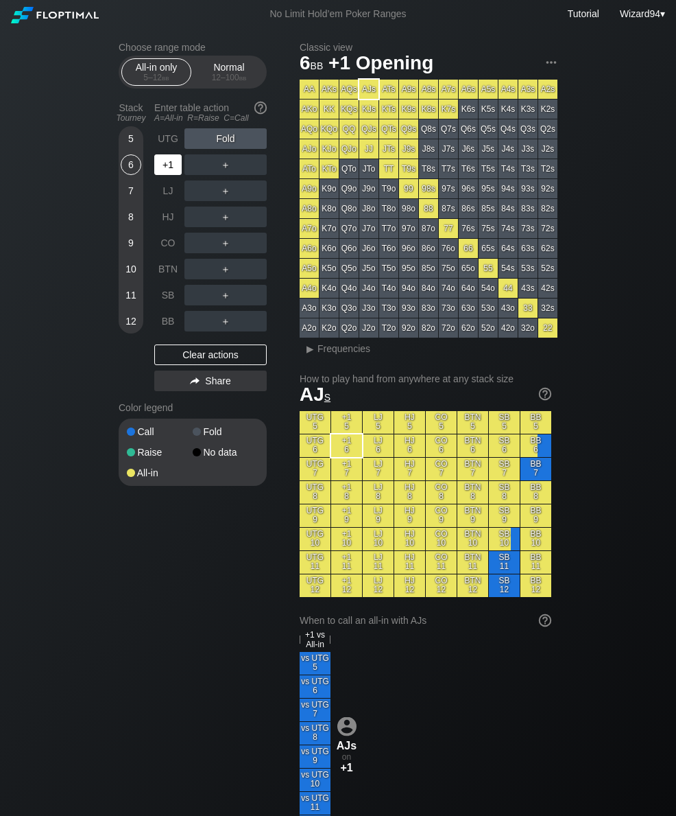
click at [169, 171] on div "+1" at bounding box center [167, 164] width 27 height 21
click at [135, 194] on div "7" at bounding box center [131, 190] width 21 height 21
click at [131, 171] on div "6" at bounding box center [131, 164] width 21 height 21
